Goal: Information Seeking & Learning: Learn about a topic

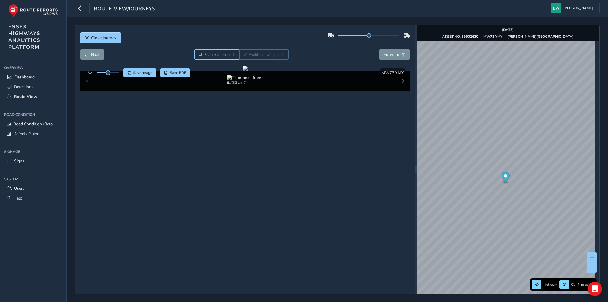
click at [100, 36] on span "Close journey" at bounding box center [103, 38] width 25 height 6
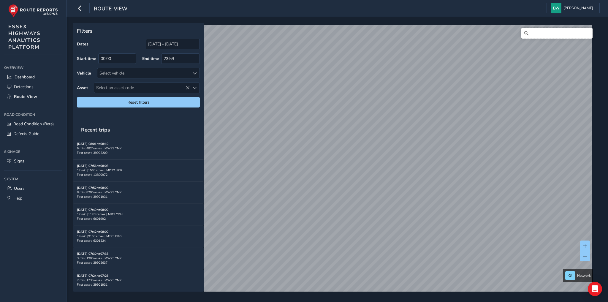
click at [547, 35] on input "Search" at bounding box center [556, 33] width 71 height 11
type input "[STREET_ADDRESS]"
click at [329, 161] on link "[DATE] 10:21" at bounding box center [332, 160] width 24 height 5
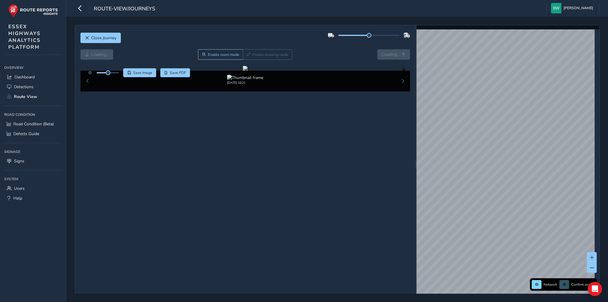
click at [387, 53] on div "Loading... Enable zoom mode Enable drawing mode Loading..." at bounding box center [245, 54] width 330 height 10
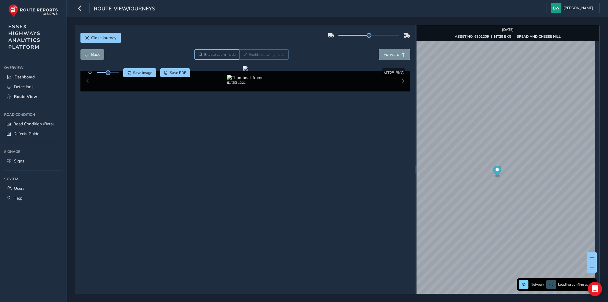
click at [387, 53] on span "Forward" at bounding box center [391, 55] width 16 height 6
click at [397, 53] on span "Forward" at bounding box center [391, 55] width 16 height 6
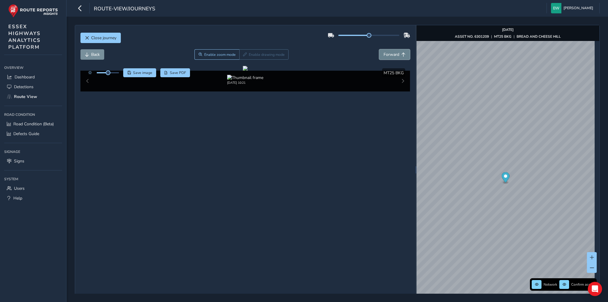
click at [397, 53] on span "Forward" at bounding box center [391, 55] width 16 height 6
click at [90, 53] on button "Back" at bounding box center [92, 54] width 24 height 10
click at [96, 37] on span "Close journey" at bounding box center [103, 38] width 25 height 6
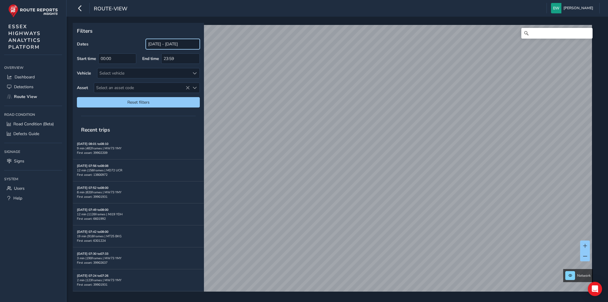
click at [165, 45] on input "[DATE] - [DATE]" at bounding box center [173, 44] width 54 height 10
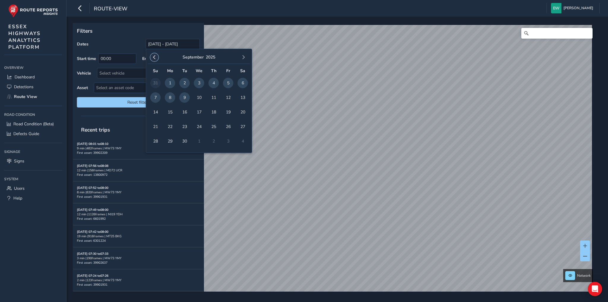
click at [153, 56] on span "button" at bounding box center [154, 57] width 4 height 4
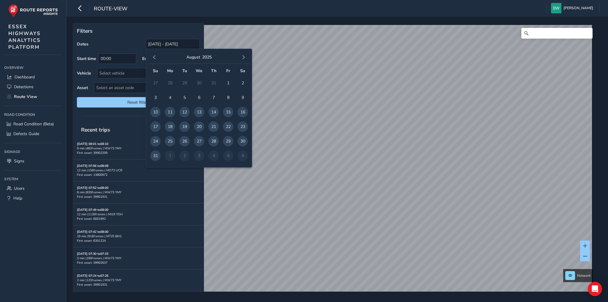
click at [153, 56] on span "button" at bounding box center [154, 57] width 4 height 4
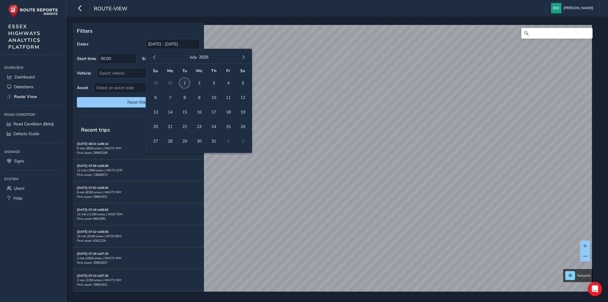
click at [184, 81] on span "1" at bounding box center [184, 83] width 10 height 10
click at [242, 55] on span "button" at bounding box center [243, 57] width 4 height 4
click at [244, 55] on span "button" at bounding box center [243, 57] width 4 height 4
click at [182, 99] on span "9" at bounding box center [184, 97] width 10 height 10
type input "[DATE] - [DATE]"
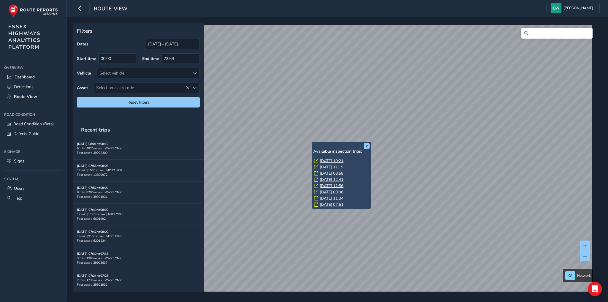
click at [331, 173] on link "[DATE] 08:58" at bounding box center [332, 173] width 24 height 5
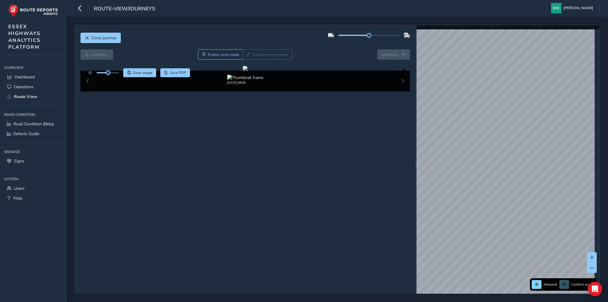
click at [388, 55] on div "Loading... Enable zoom mode Enable drawing mode Loading..." at bounding box center [245, 54] width 330 height 10
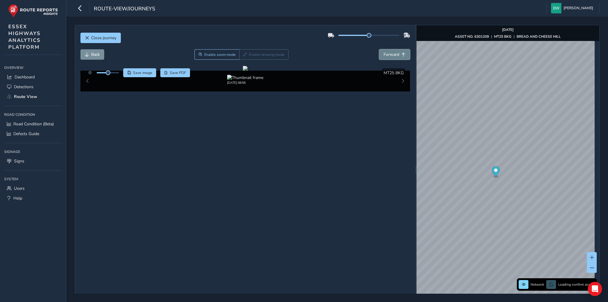
click at [388, 55] on span "Forward" at bounding box center [391, 55] width 16 height 6
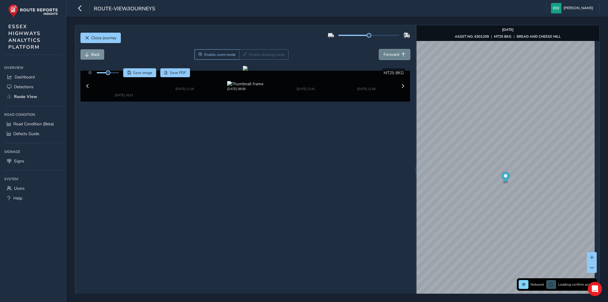
click at [388, 55] on span "Forward" at bounding box center [391, 55] width 16 height 6
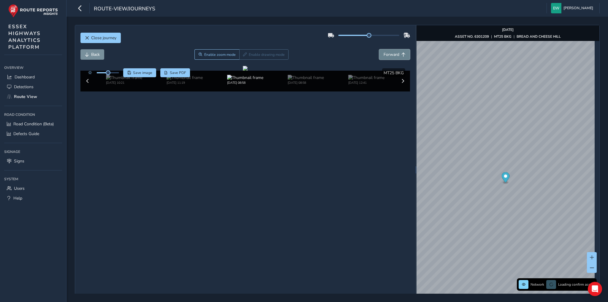
click at [388, 55] on span "Forward" at bounding box center [391, 55] width 16 height 6
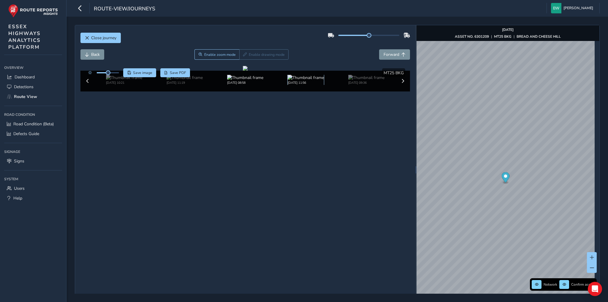
click at [302, 80] on img at bounding box center [306, 78] width 36 height 6
click at [94, 54] on span "Back" at bounding box center [95, 55] width 9 height 6
click at [398, 55] on button "Forward" at bounding box center [394, 54] width 31 height 10
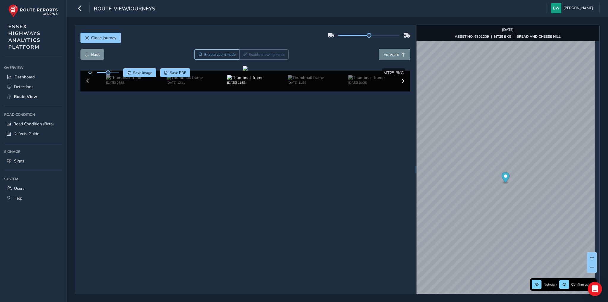
click at [398, 55] on button "Forward" at bounding box center [394, 54] width 31 height 10
click at [87, 53] on span "Back" at bounding box center [87, 55] width 4 height 4
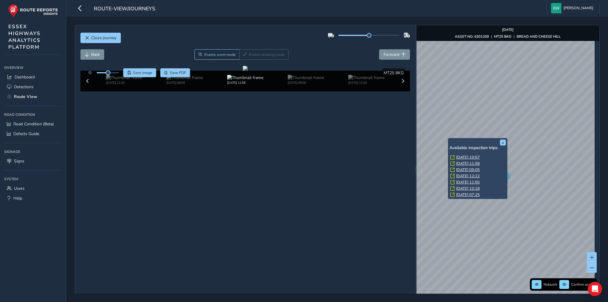
click at [473, 156] on link "[DATE] 10:57" at bounding box center [468, 157] width 24 height 5
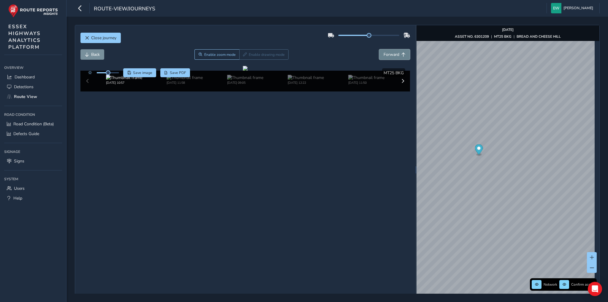
click at [396, 53] on span "Forward" at bounding box center [391, 55] width 16 height 6
click at [95, 55] on span "Back" at bounding box center [95, 55] width 9 height 6
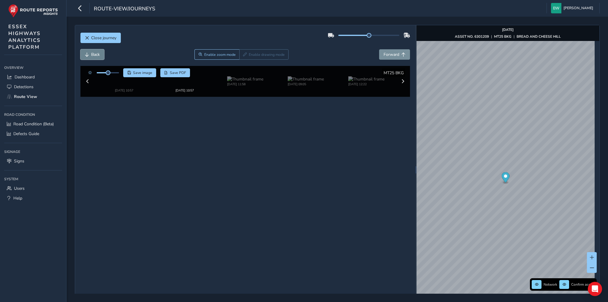
click at [95, 55] on span "Back" at bounding box center [95, 55] width 9 height 6
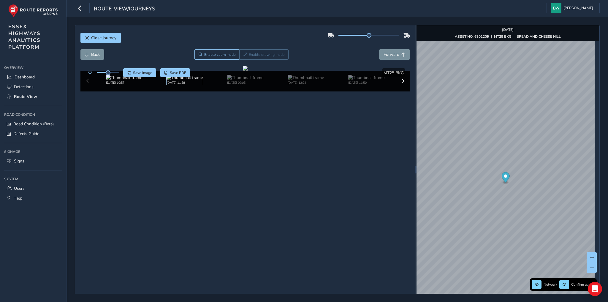
click at [173, 80] on img at bounding box center [185, 78] width 36 height 6
click at [94, 53] on span "Back" at bounding box center [95, 55] width 9 height 6
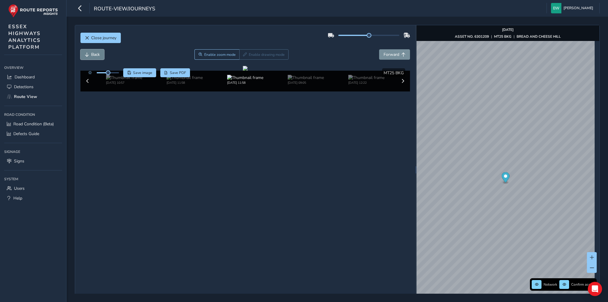
click at [94, 53] on span "Back" at bounding box center [95, 55] width 9 height 6
click at [92, 55] on span "Back" at bounding box center [95, 55] width 9 height 6
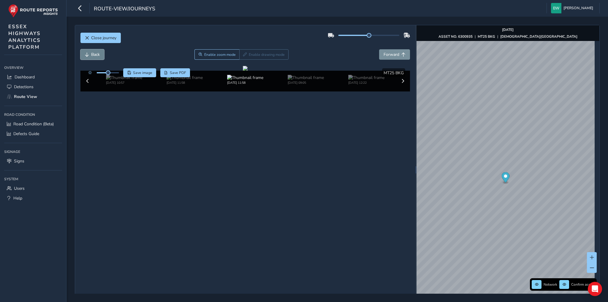
click at [92, 55] on span "Back" at bounding box center [95, 55] width 9 height 6
click at [388, 53] on span "Forward" at bounding box center [391, 55] width 16 height 6
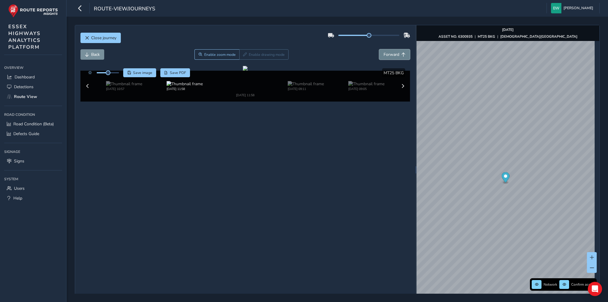
click at [388, 53] on span "Forward" at bounding box center [391, 55] width 16 height 6
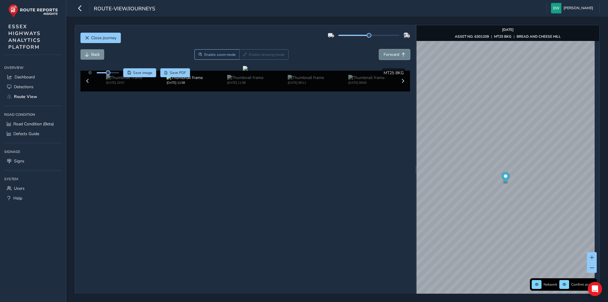
click at [388, 53] on span "Forward" at bounding box center [391, 55] width 16 height 6
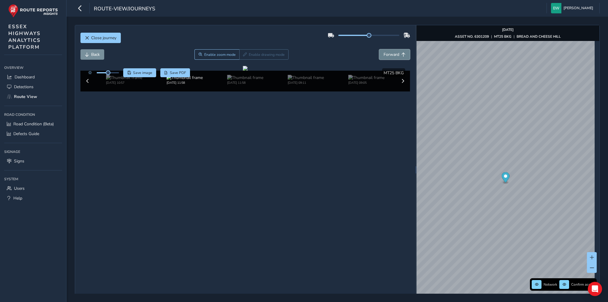
click at [388, 53] on span "Forward" at bounding box center [391, 55] width 16 height 6
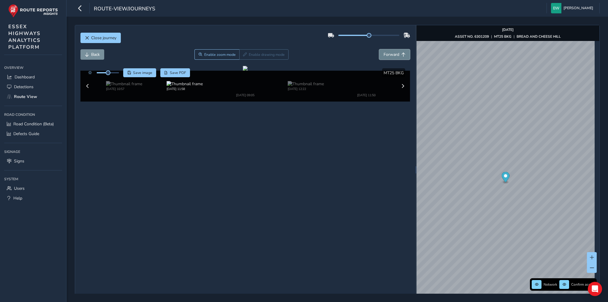
click at [388, 53] on span "Forward" at bounding box center [391, 55] width 16 height 6
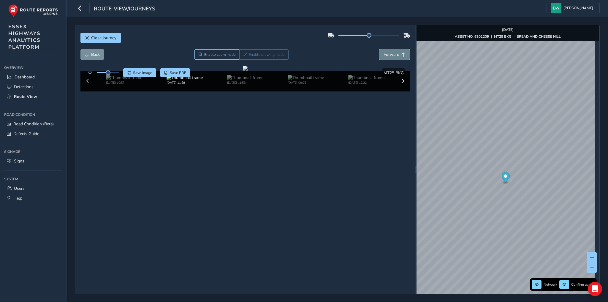
click at [388, 53] on span "Forward" at bounding box center [391, 55] width 16 height 6
click at [234, 80] on img at bounding box center [245, 78] width 36 height 6
click at [90, 56] on button "Back" at bounding box center [92, 54] width 24 height 10
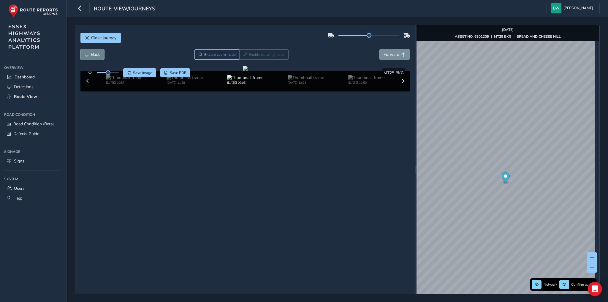
click at [90, 56] on button "Back" at bounding box center [92, 54] width 24 height 10
click at [120, 80] on img at bounding box center [124, 78] width 36 height 6
